Goal: Task Accomplishment & Management: Complete application form

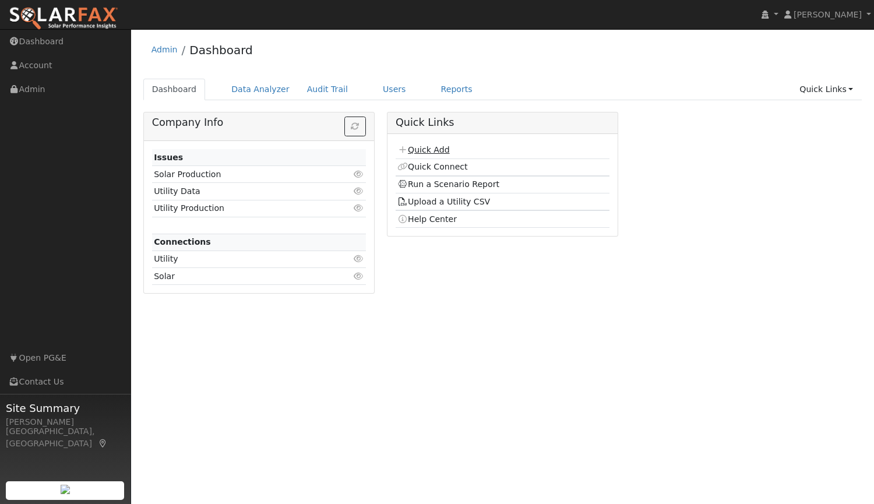
click at [435, 147] on link "Quick Add" at bounding box center [424, 149] width 52 height 9
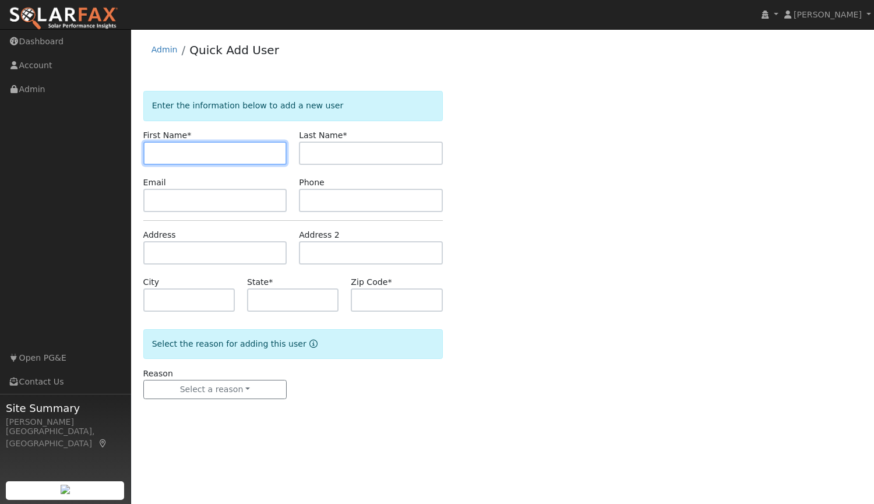
click at [200, 149] on input "text" at bounding box center [215, 153] width 144 height 23
type input "satish"
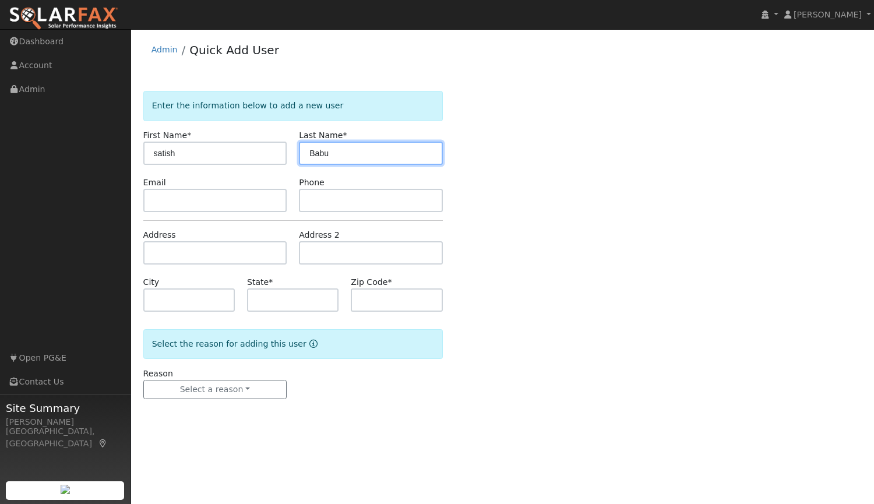
type input "Babu"
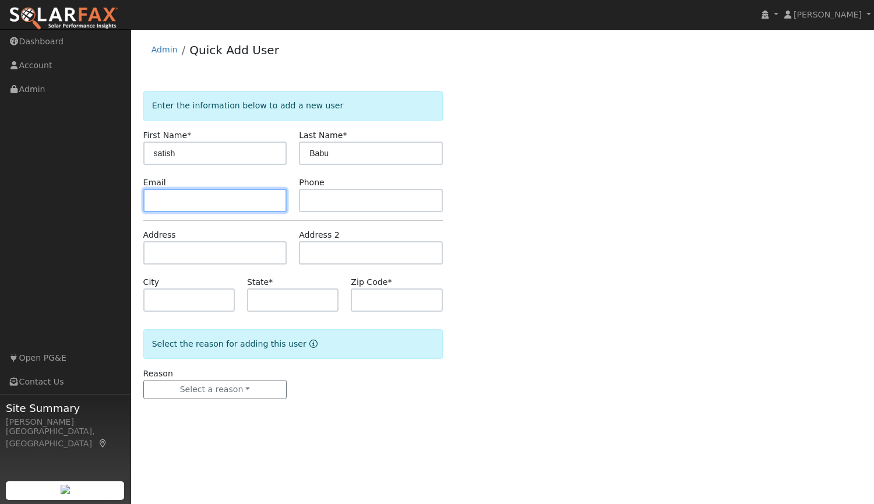
click at [171, 198] on input "text" at bounding box center [215, 200] width 144 height 23
click at [265, 194] on input "text" at bounding box center [215, 200] width 144 height 23
paste input "[EMAIL_ADDRESS][DOMAIN_NAME]"
type input "[EMAIL_ADDRESS][DOMAIN_NAME]"
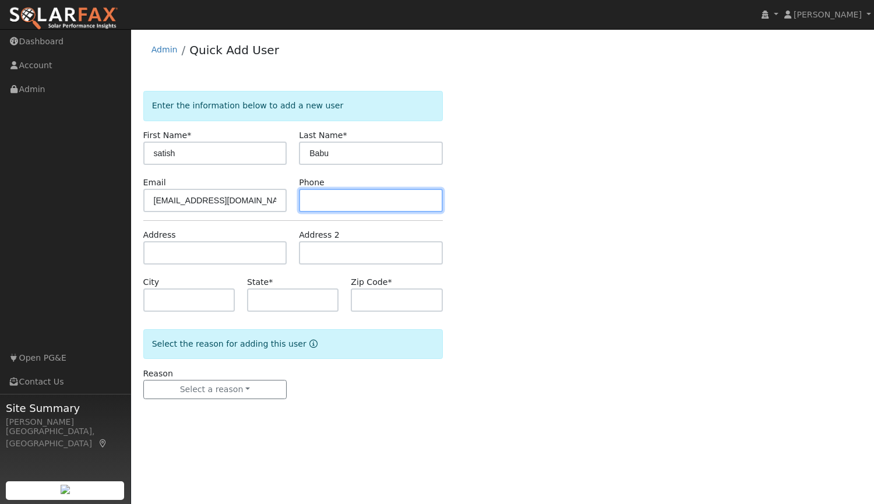
click at [350, 205] on input "text" at bounding box center [371, 200] width 144 height 23
click at [379, 195] on input "text" at bounding box center [371, 200] width 144 height 23
paste input "[PHONE_NUMBER]"
type input "[PHONE_NUMBER]"
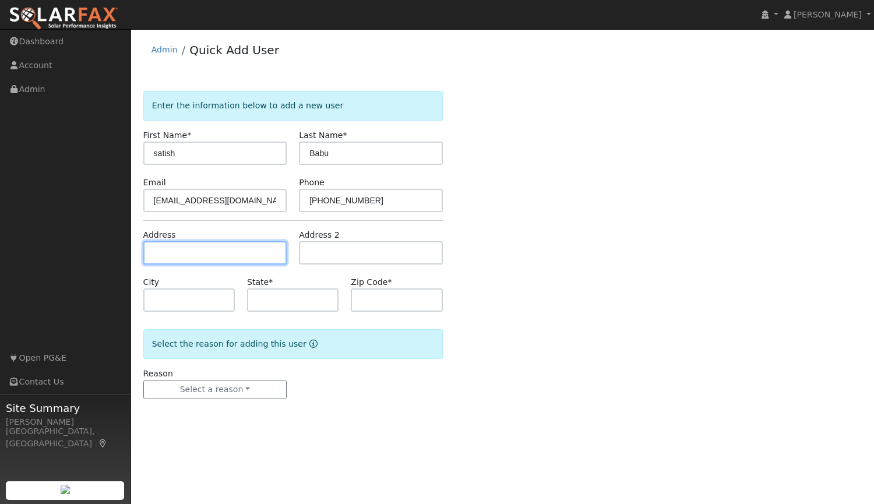
click at [247, 252] on input "text" at bounding box center [215, 252] width 144 height 23
type input "[STREET_ADDRESS]"
type input "[GEOGRAPHIC_DATA]"
type input "CA"
type input "94506"
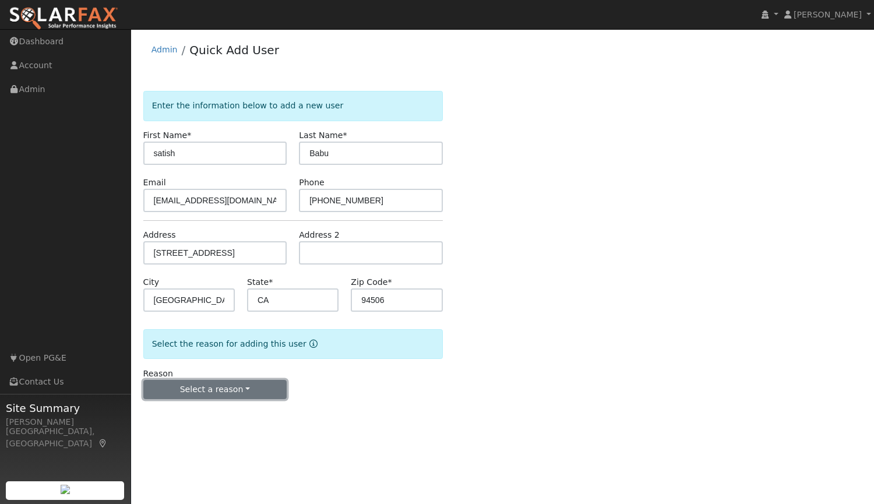
click at [203, 389] on button "Select a reason" at bounding box center [215, 390] width 144 height 20
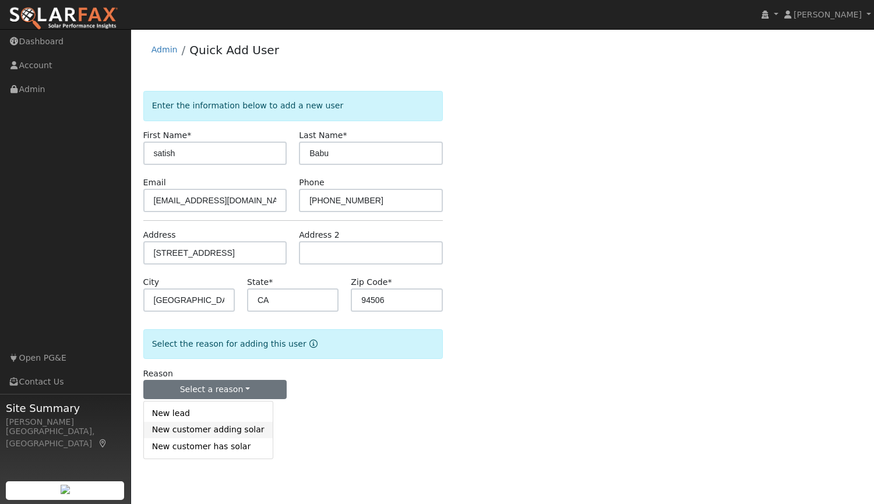
click at [209, 428] on link "New customer adding solar" at bounding box center [208, 430] width 129 height 16
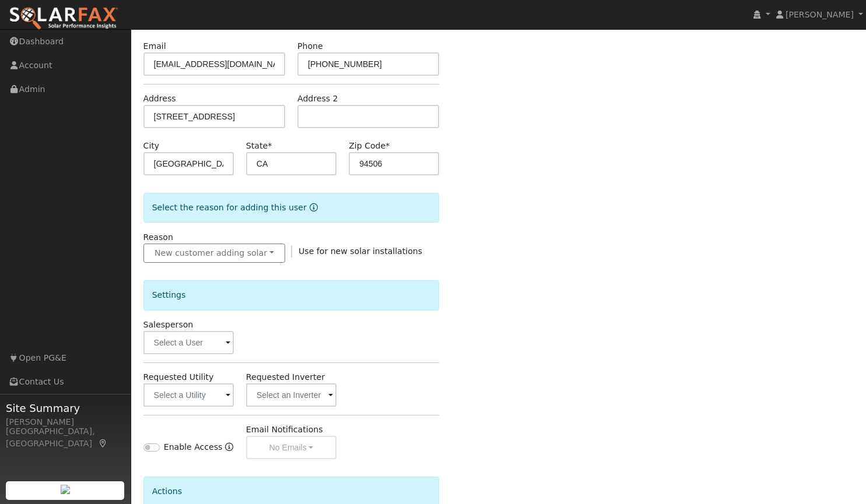
scroll to position [137, 0]
click at [205, 344] on input "text" at bounding box center [188, 341] width 90 height 23
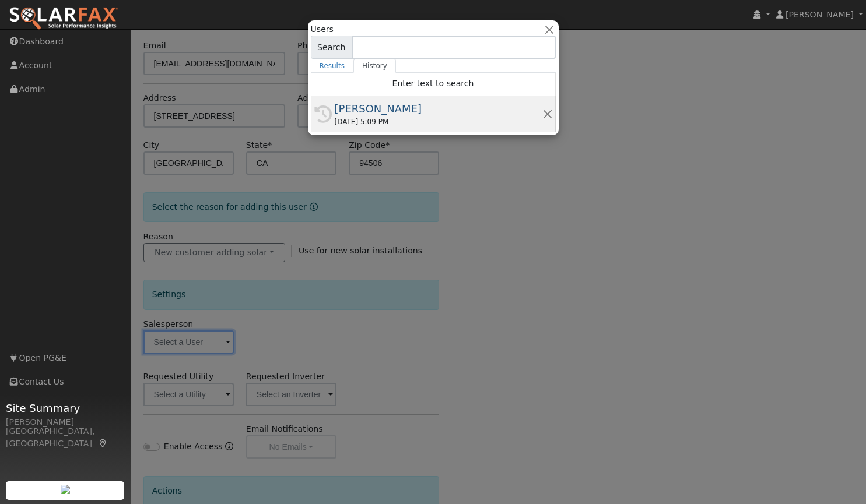
click at [406, 120] on div "08/25/2025 5:09 PM" at bounding box center [439, 122] width 208 height 10
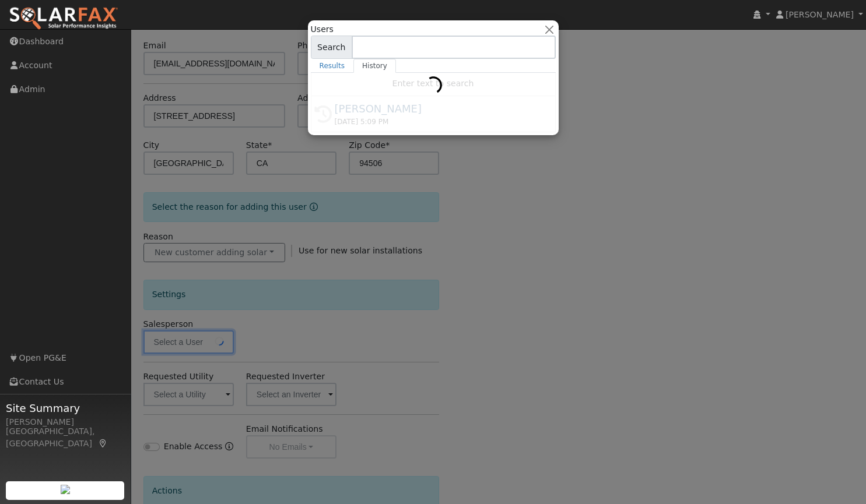
type input "[PERSON_NAME]"
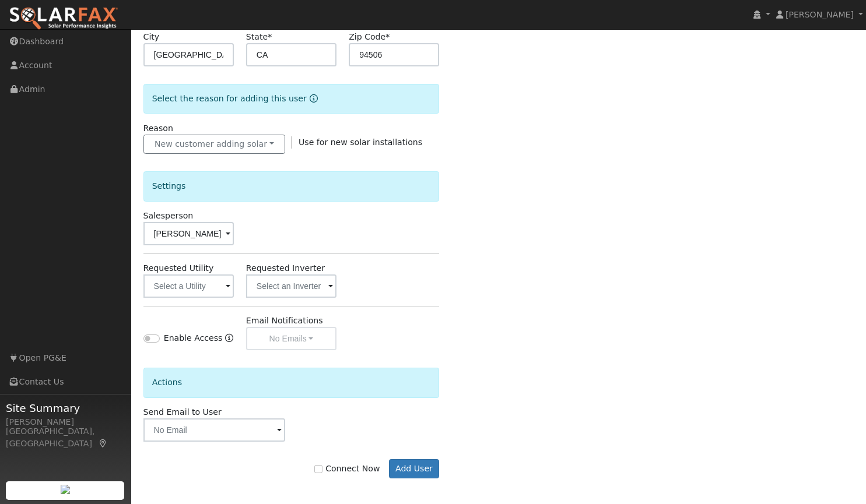
scroll to position [247, 0]
click at [323, 473] on label "Connect Now" at bounding box center [346, 468] width 65 height 12
click at [322, 472] on input "Connect Now" at bounding box center [318, 468] width 8 height 8
checkbox input "true"
click at [417, 469] on button "Add User" at bounding box center [414, 468] width 51 height 20
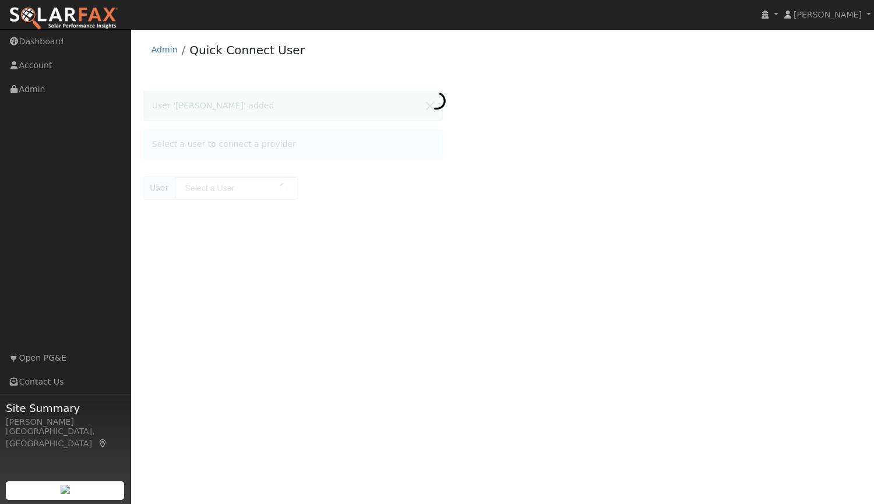
type input "satish Babu"
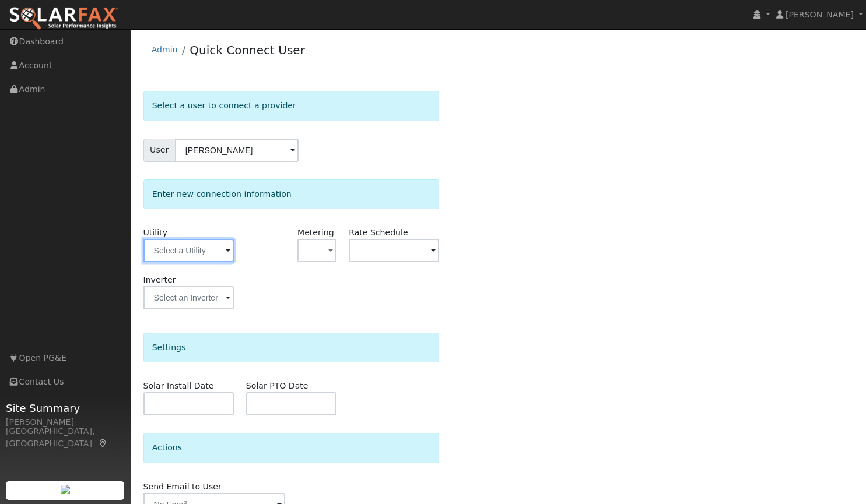
click at [192, 247] on input "text" at bounding box center [188, 250] width 90 height 23
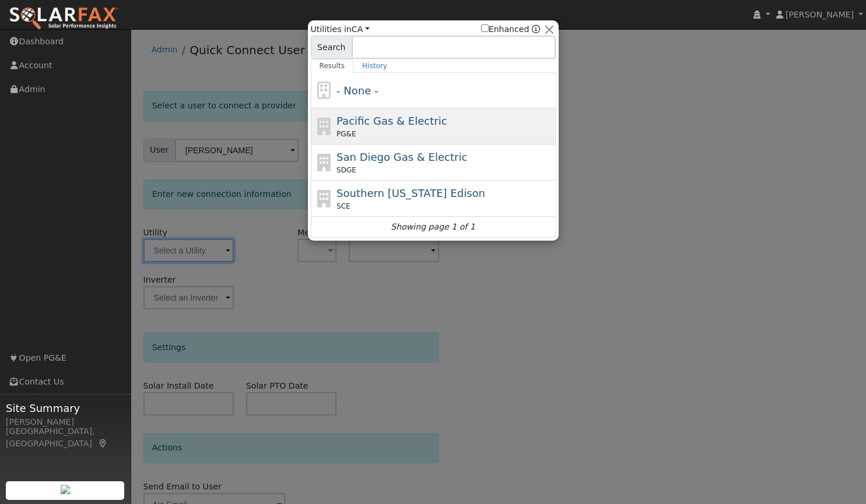
click at [392, 117] on span "Pacific Gas & Electric" at bounding box center [391, 121] width 110 height 12
type input "PG&E"
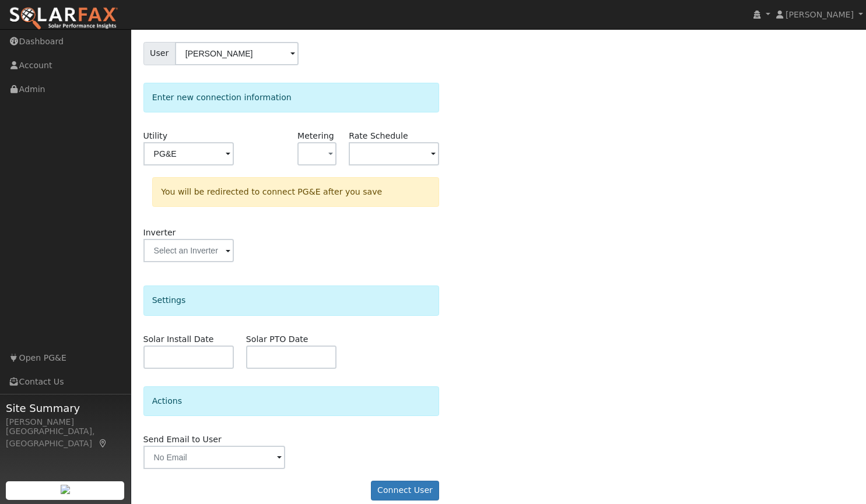
scroll to position [111, 0]
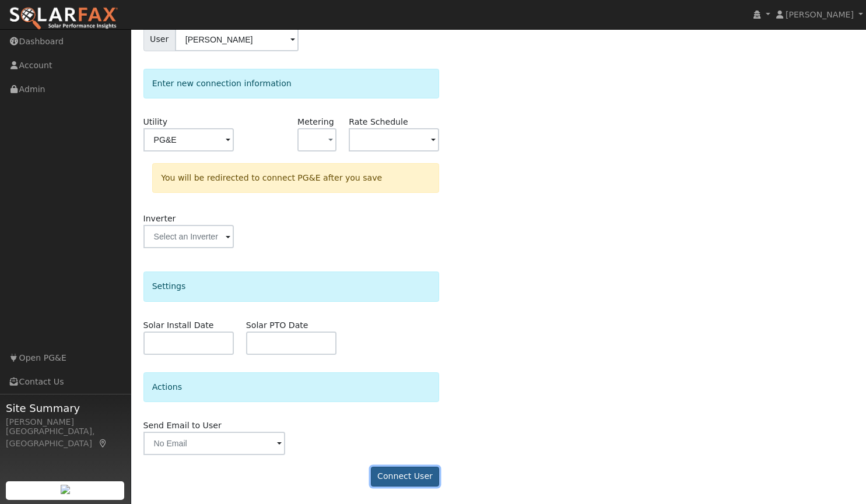
click at [394, 479] on button "Connect User" at bounding box center [405, 477] width 69 height 20
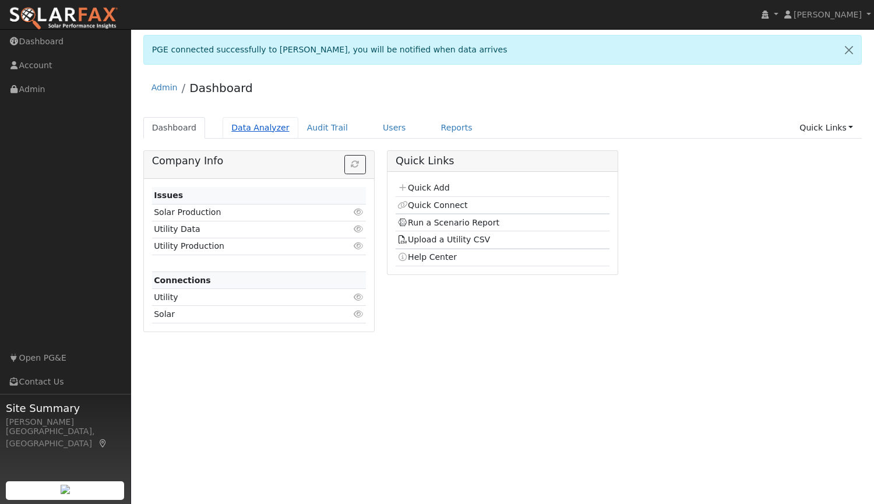
click at [252, 126] on link "Data Analyzer" at bounding box center [261, 128] width 76 height 22
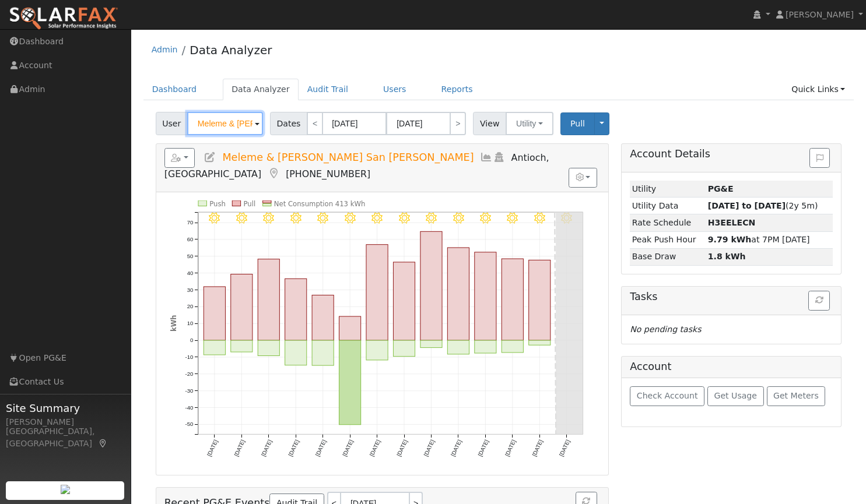
click at [231, 122] on input "Meleme & Greg San Andres" at bounding box center [225, 123] width 76 height 23
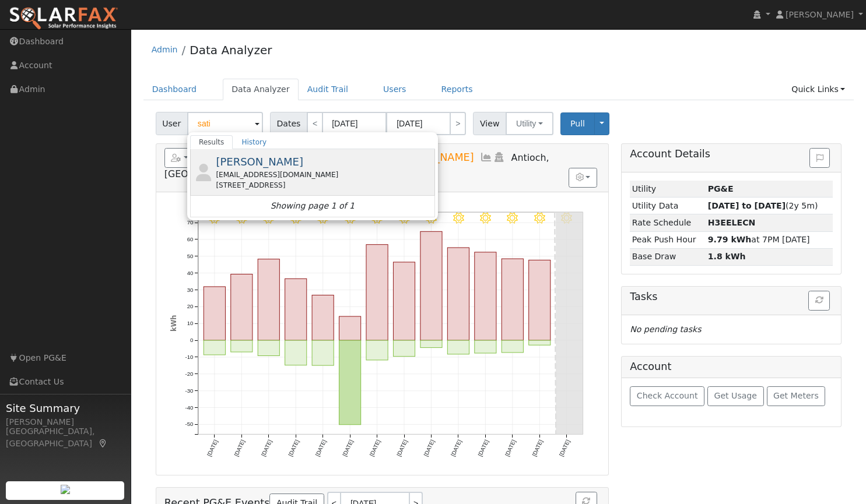
click at [235, 175] on div "Sbabu56g@gmail.com" at bounding box center [324, 175] width 216 height 10
type input "[PERSON_NAME]"
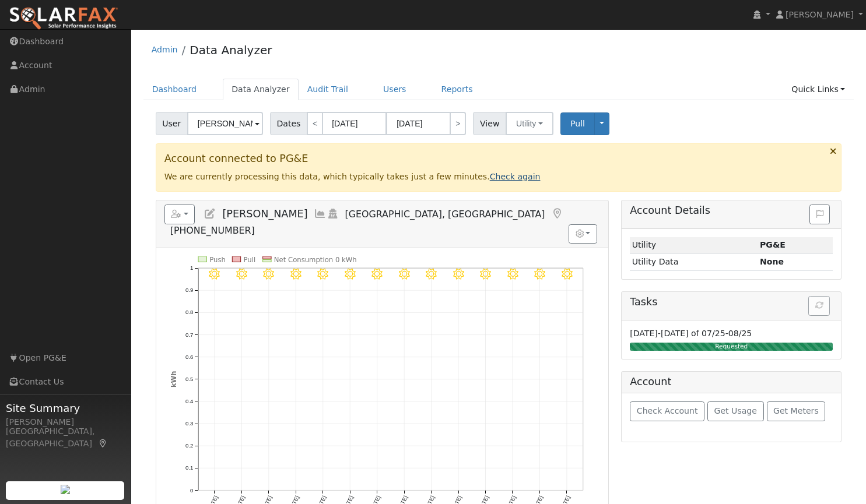
click at [490, 175] on link "Check again" at bounding box center [515, 176] width 51 height 9
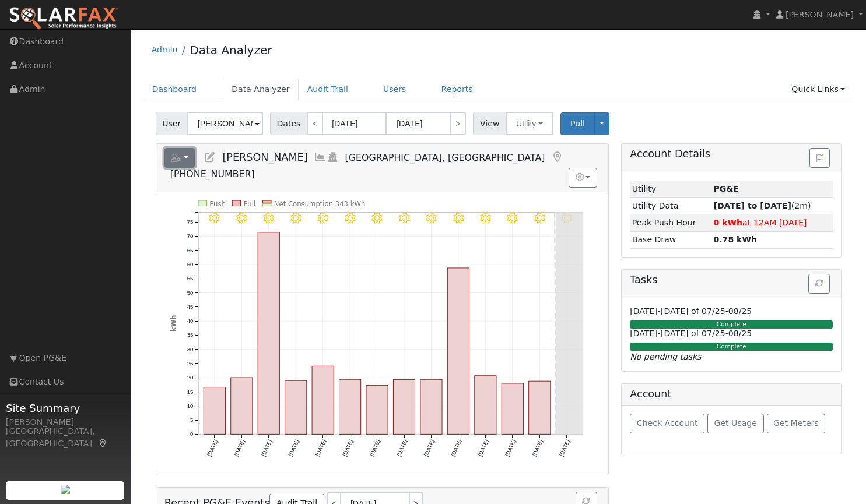
click at [181, 157] on icon "button" at bounding box center [176, 158] width 10 height 8
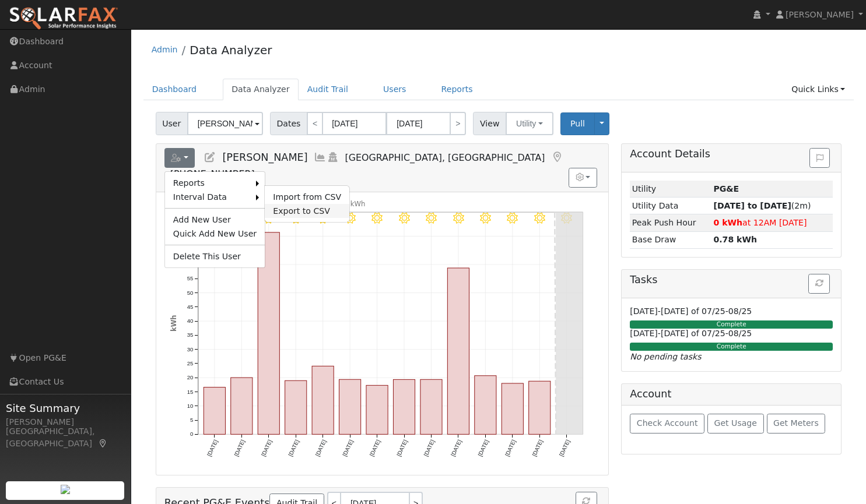
click at [275, 208] on link "Export to CSV" at bounding box center [307, 211] width 85 height 14
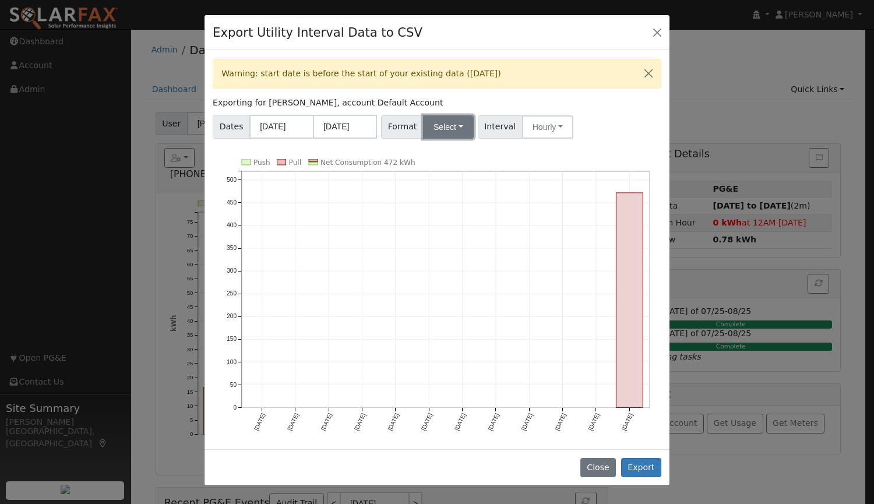
click at [441, 122] on button "Select" at bounding box center [448, 126] width 51 height 23
click at [438, 228] on link "Aurora" at bounding box center [461, 227] width 83 height 16
click at [537, 126] on button "Hourly" at bounding box center [549, 126] width 51 height 23
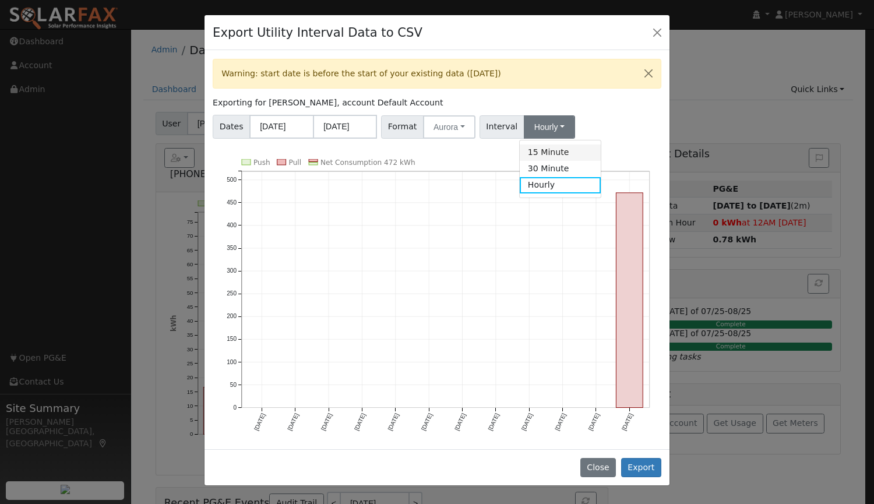
click at [528, 153] on link "15 Minute" at bounding box center [560, 153] width 81 height 16
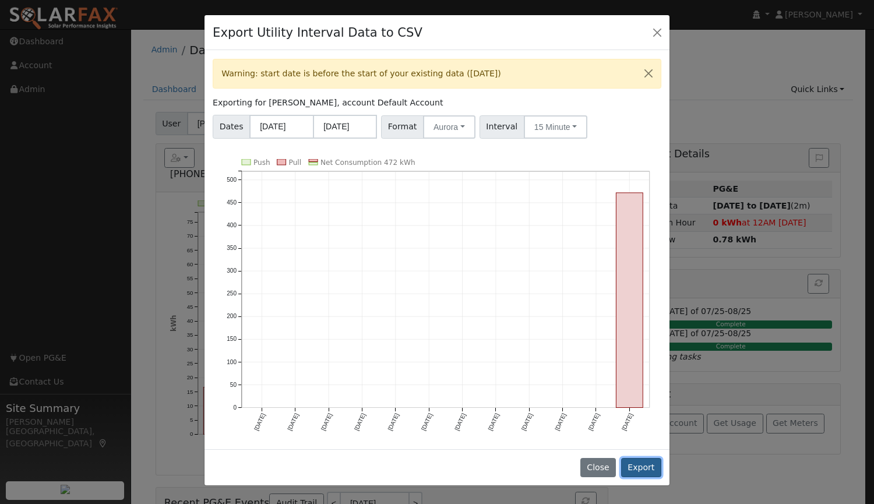
click at [639, 463] on button "Export" at bounding box center [641, 468] width 40 height 20
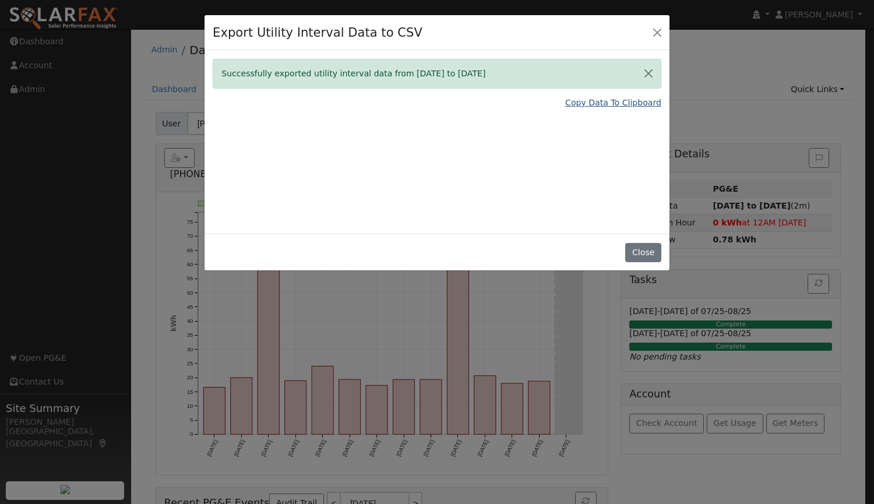
click at [602, 103] on link "Copy Data To Clipboard" at bounding box center [613, 103] width 96 height 12
click at [635, 252] on button "Close" at bounding box center [643, 253] width 36 height 20
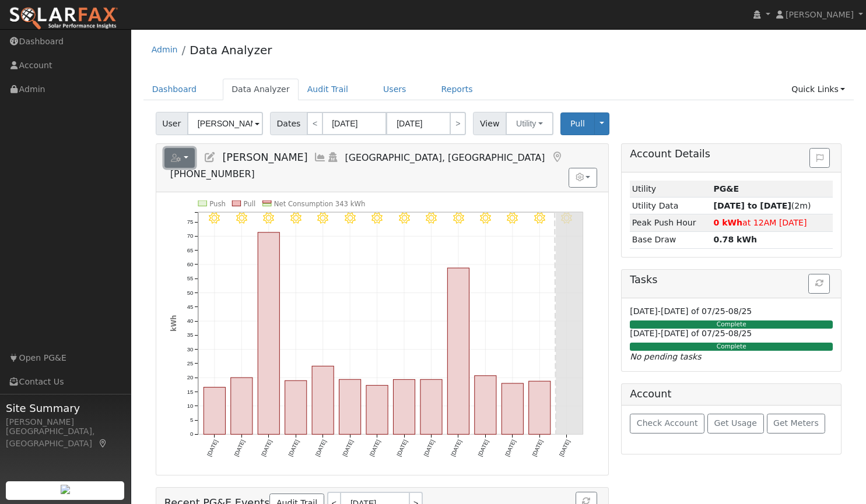
click at [187, 159] on button "button" at bounding box center [179, 158] width 31 height 20
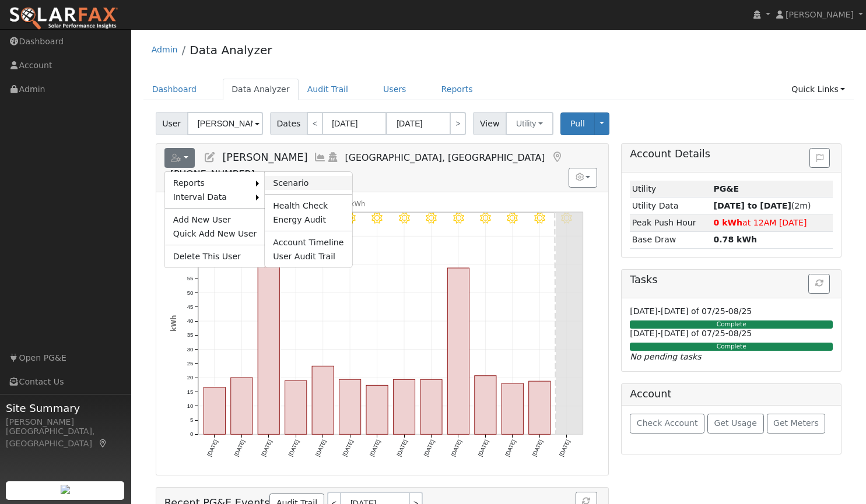
click at [290, 178] on link "Scenario" at bounding box center [308, 183] width 87 height 14
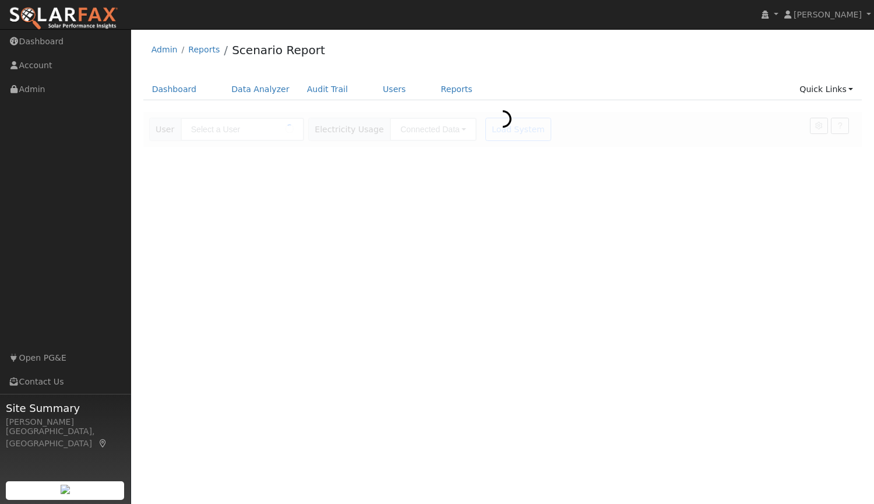
type input "[PERSON_NAME]"
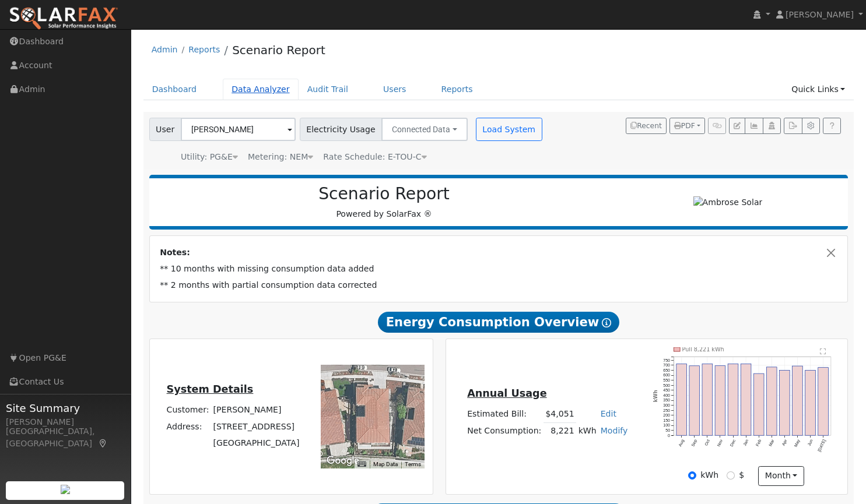
click at [256, 88] on link "Data Analyzer" at bounding box center [261, 90] width 76 height 22
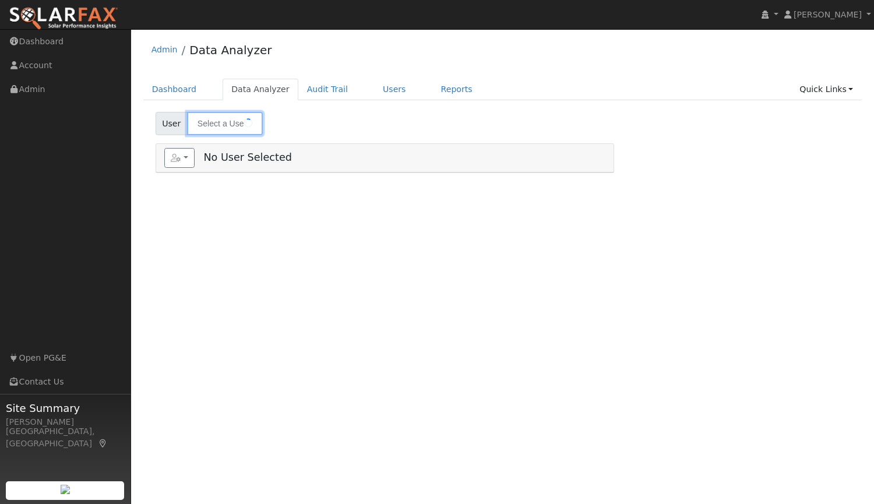
type input "[PERSON_NAME]"
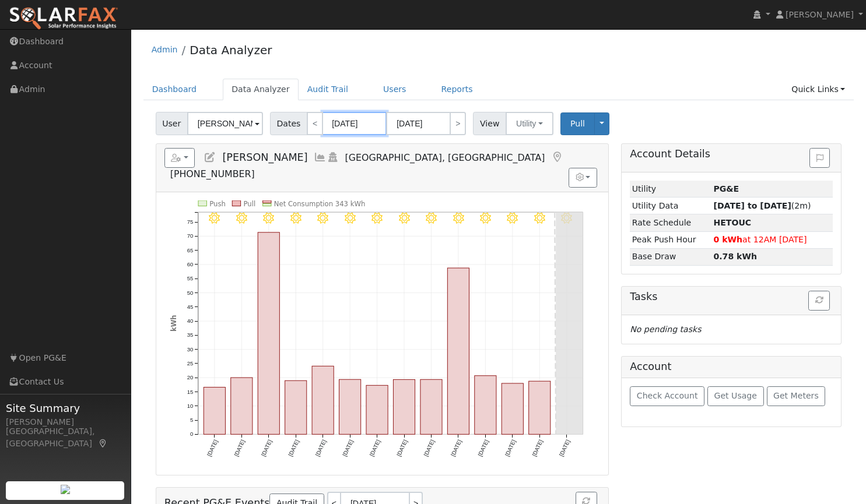
click at [343, 118] on input "[DATE]" at bounding box center [354, 123] width 64 height 23
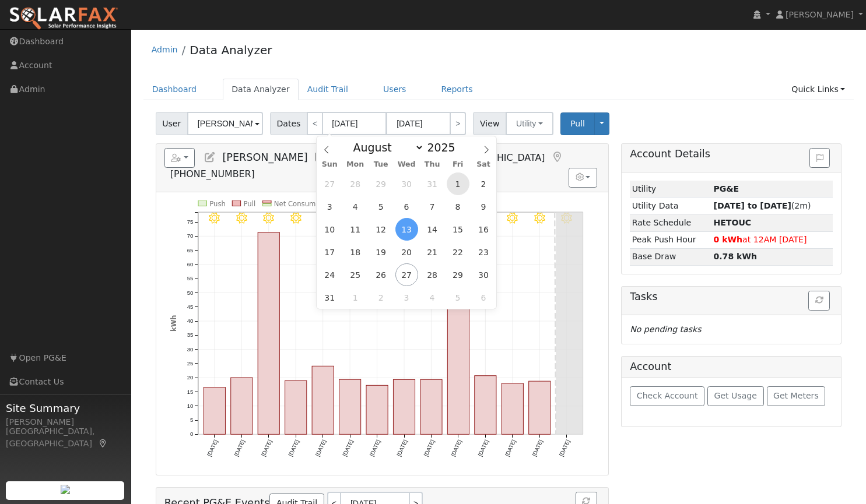
click at [452, 180] on span "1" at bounding box center [457, 184] width 23 height 23
type input "[DATE]"
